Goal: Navigation & Orientation: Understand site structure

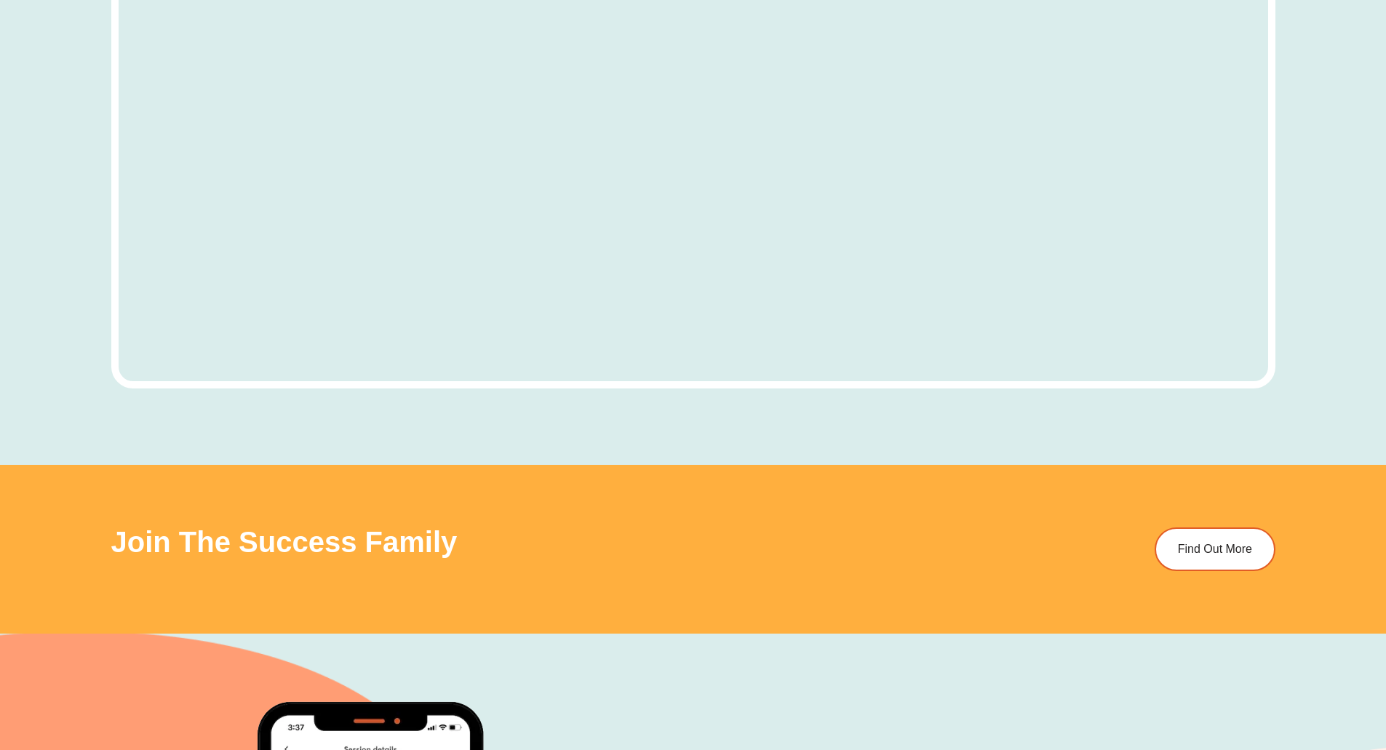
scroll to position [5893, 0]
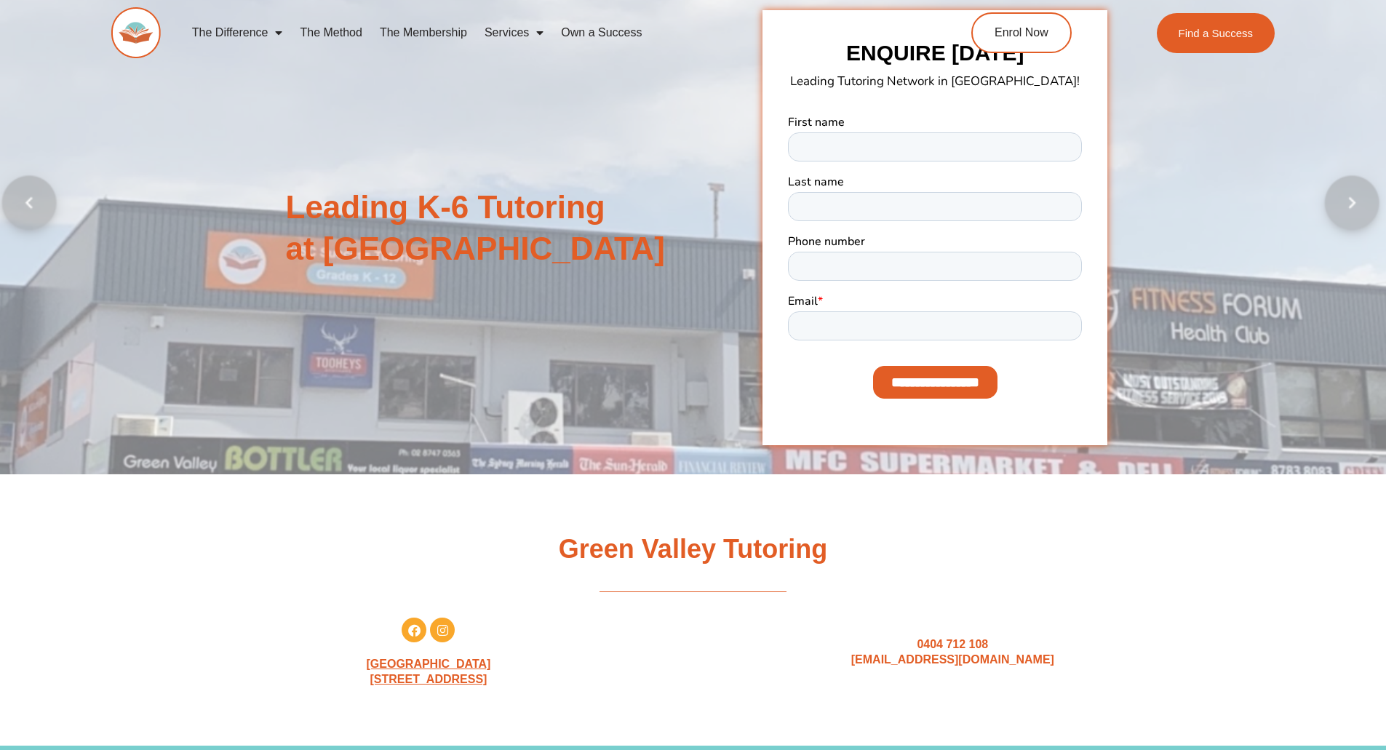
click at [1192, 191] on div at bounding box center [693, 228] width 1386 height 493
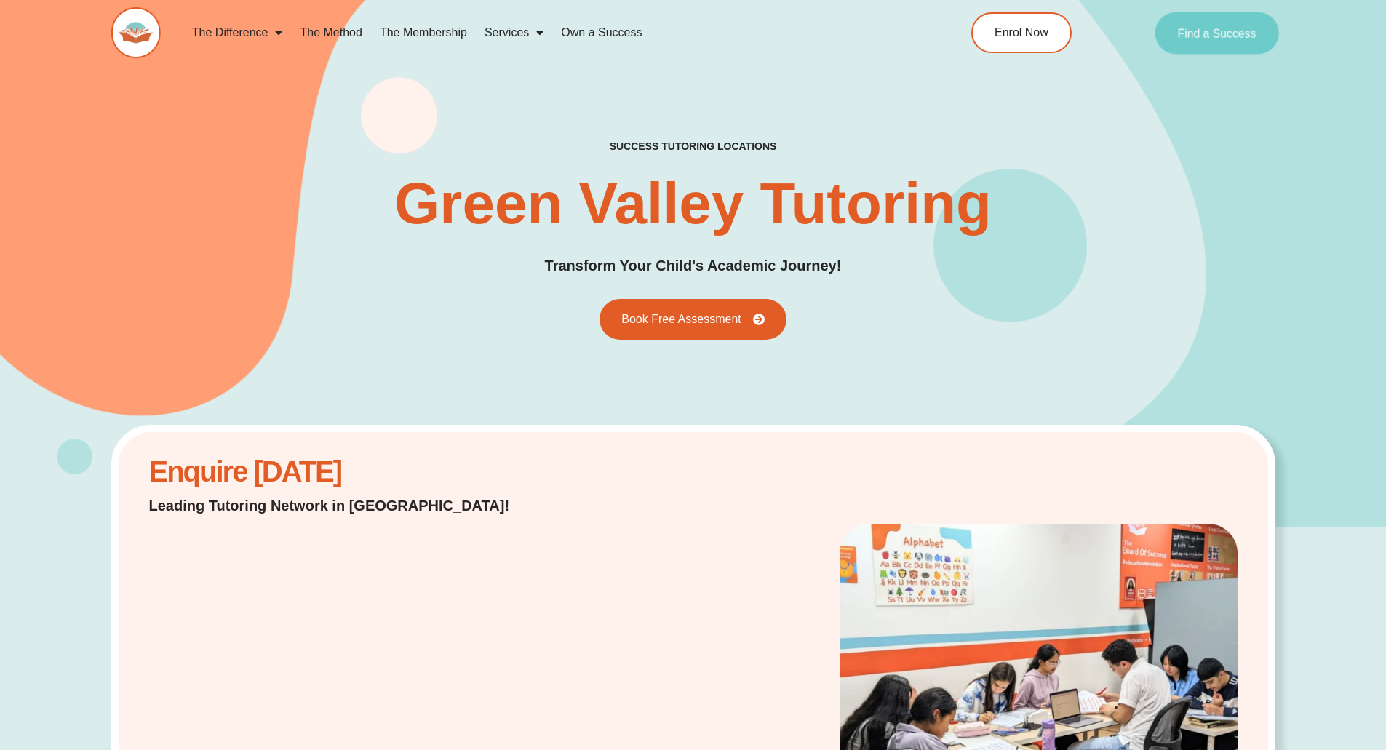
click at [1255, 23] on link "Find a Success" at bounding box center [1217, 33] width 124 height 42
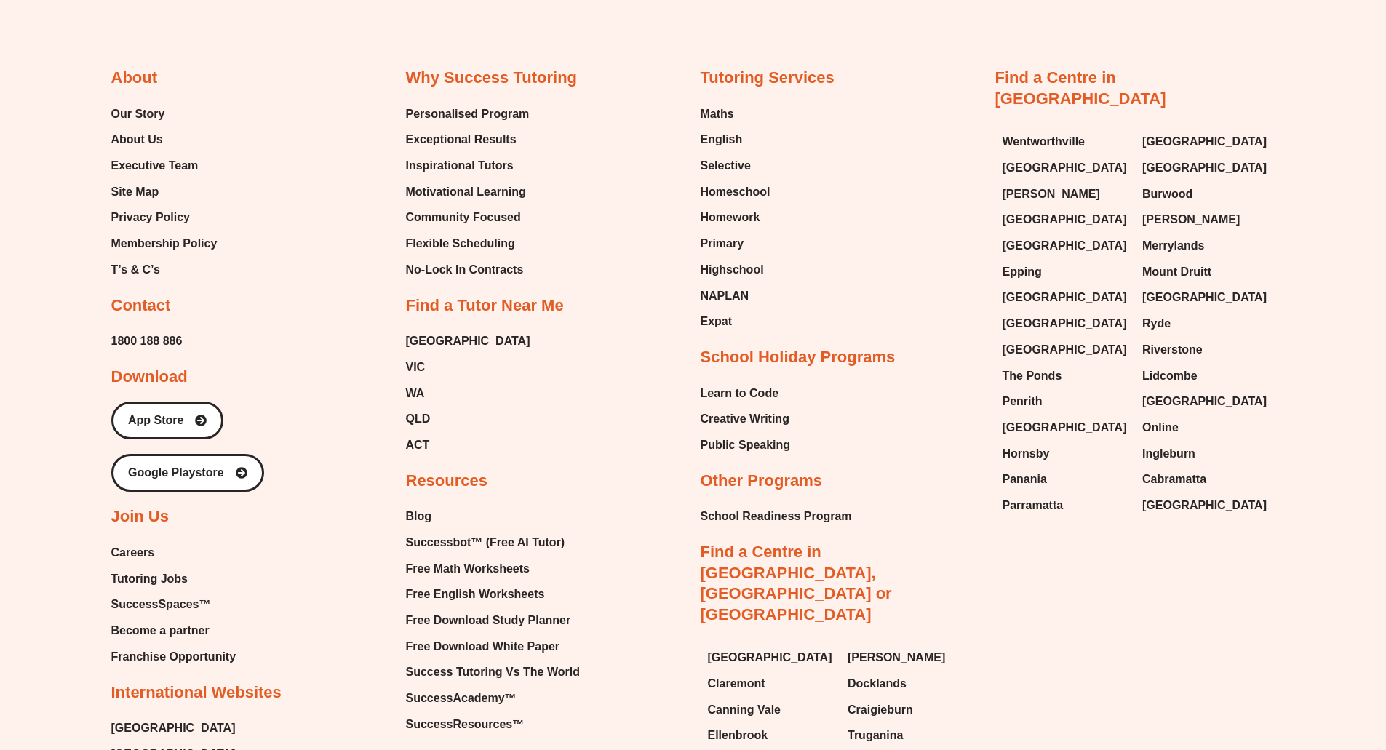
scroll to position [6548, 0]
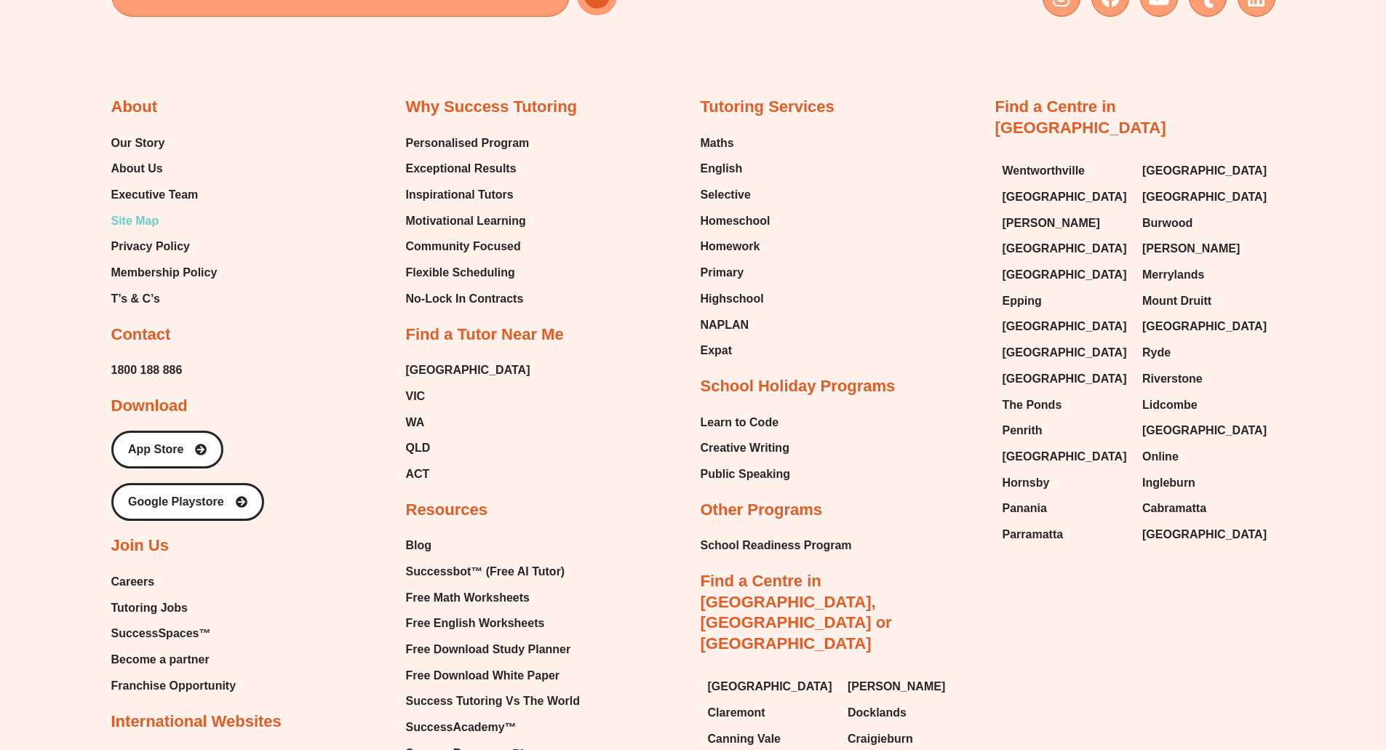
click at [140, 224] on span "Site Map" at bounding box center [135, 221] width 48 height 22
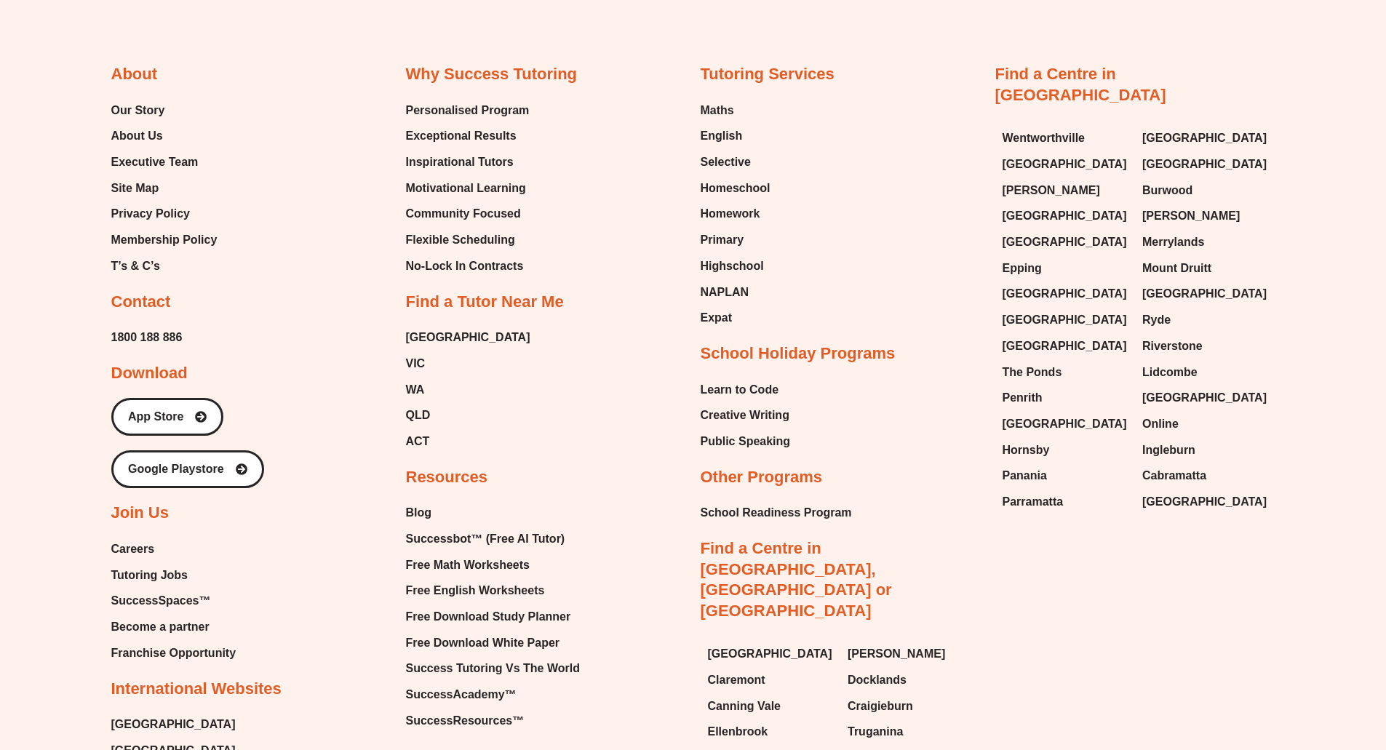
scroll to position [6559, 0]
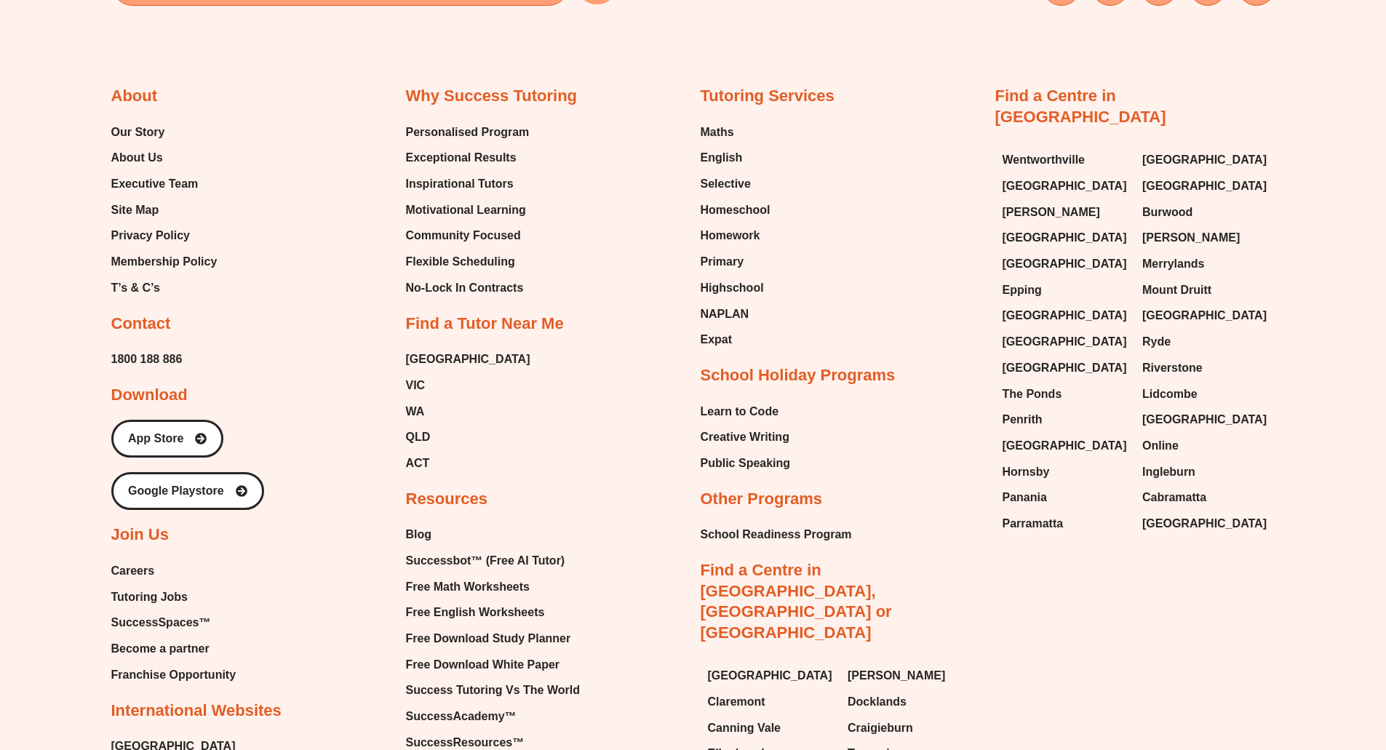
click at [119, 146] on ul "Our Story About Us Executive Team Site Map Privacy Policy Membership Policy T’s…" at bounding box center [164, 210] width 106 height 178
click at [155, 185] on span "Executive Team" at bounding box center [154, 184] width 87 height 22
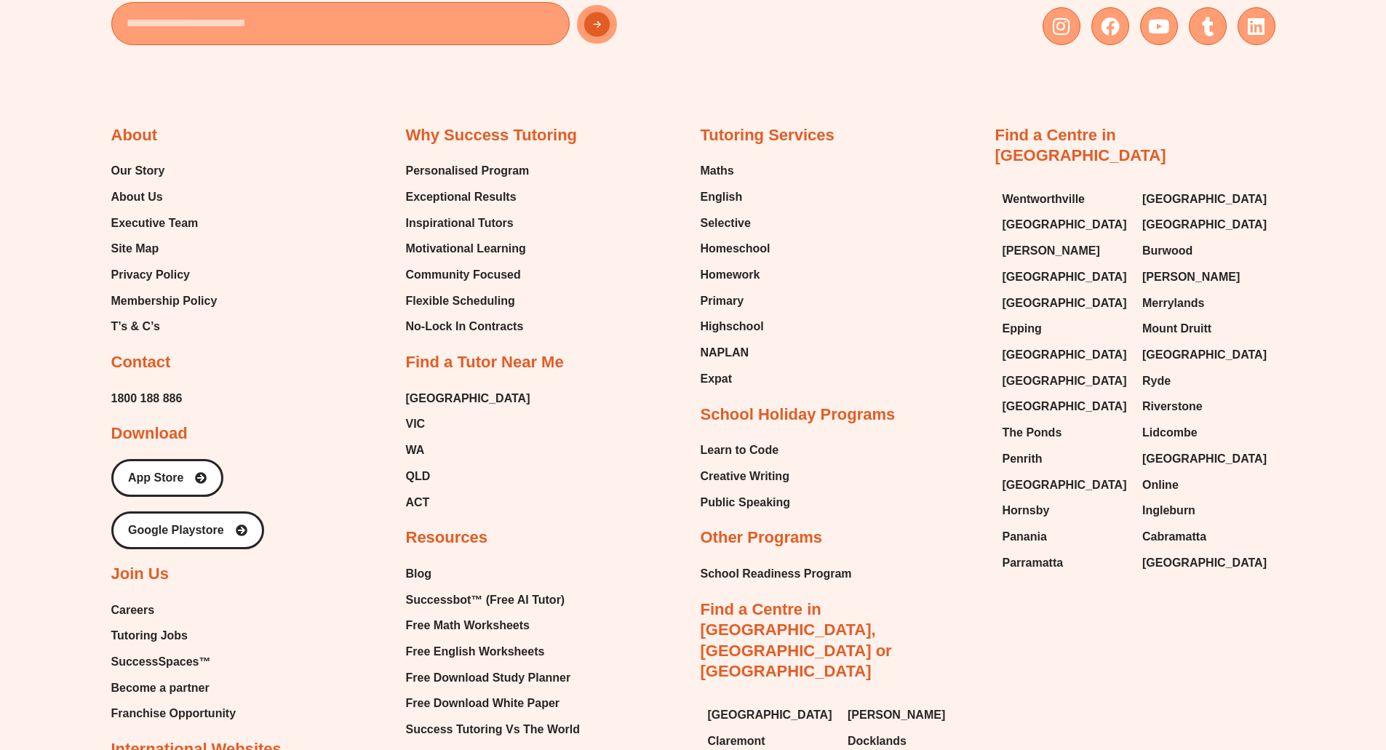
scroll to position [4001, 0]
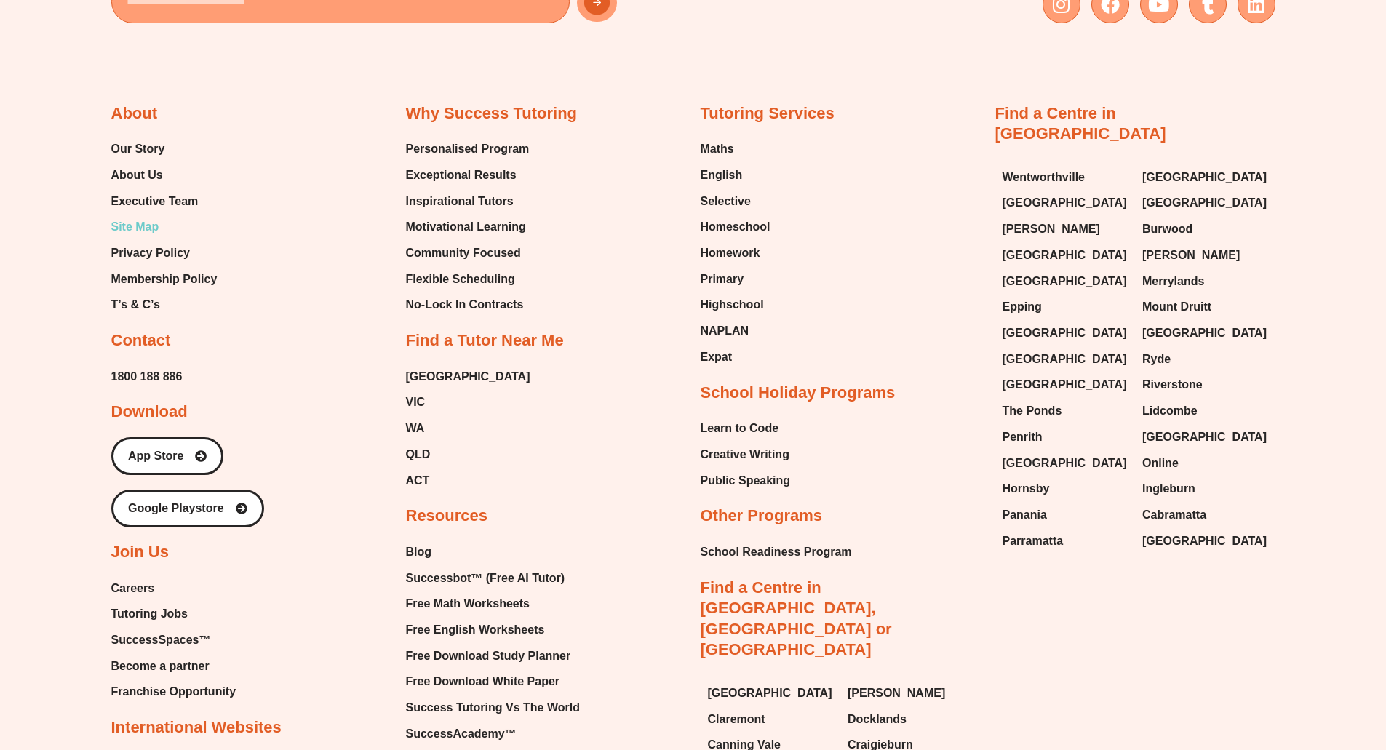
click at [148, 227] on span "Site Map" at bounding box center [135, 227] width 48 height 22
